Goal: Entertainment & Leisure: Consume media (video, audio)

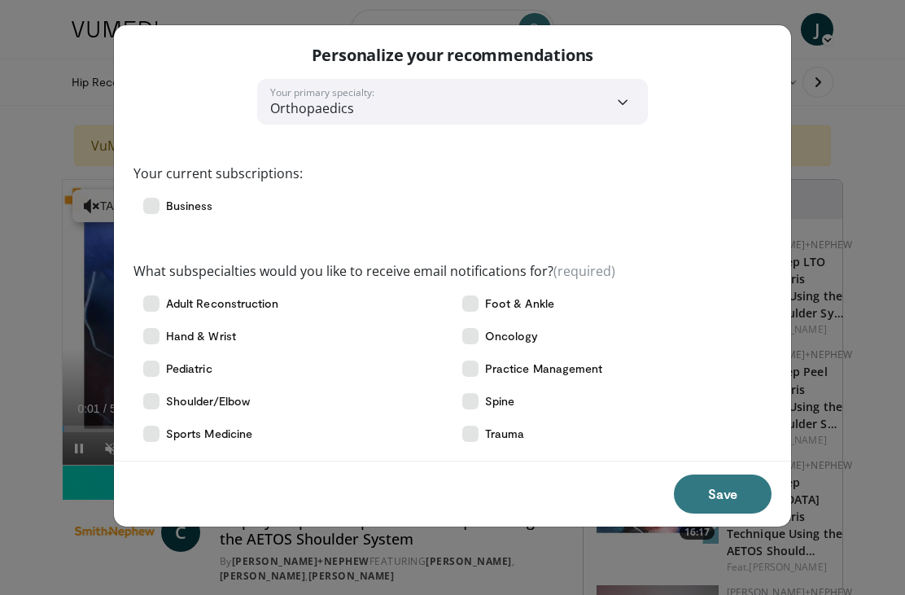
click at [719, 487] on button "Save" at bounding box center [723, 493] width 98 height 39
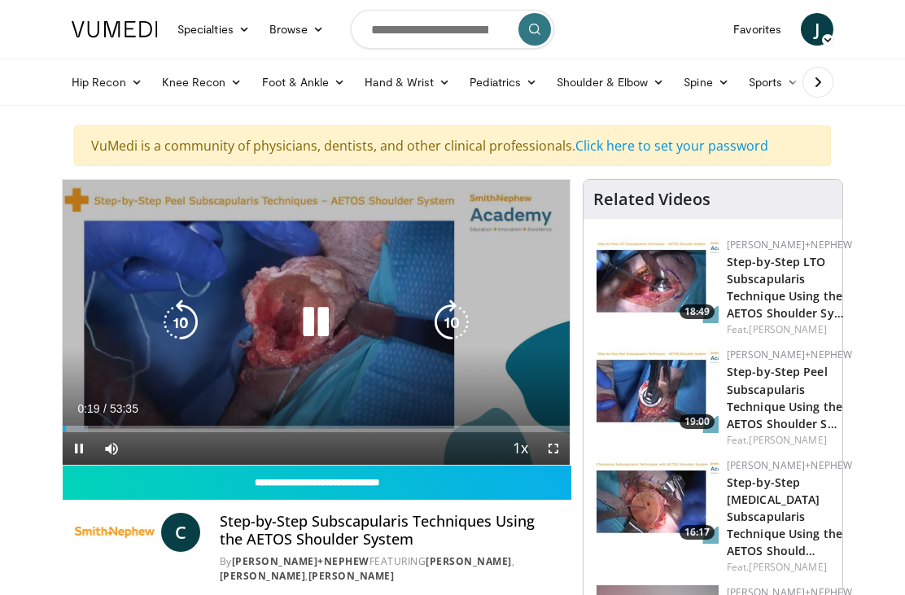
click at [460, 333] on icon "Video Player" at bounding box center [452, 322] width 46 height 46
click at [191, 325] on icon "Video Player" at bounding box center [181, 322] width 46 height 46
click at [188, 322] on icon "Video Player" at bounding box center [181, 322] width 46 height 46
click at [314, 325] on icon "Video Player" at bounding box center [316, 322] width 46 height 46
